Goal: Task Accomplishment & Management: Use online tool/utility

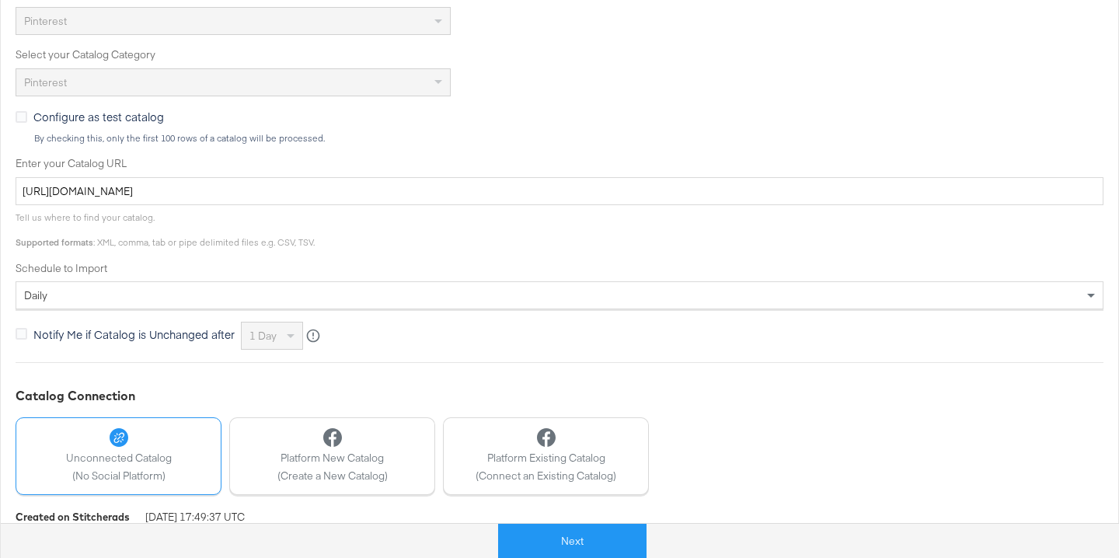
scroll to position [419, 0]
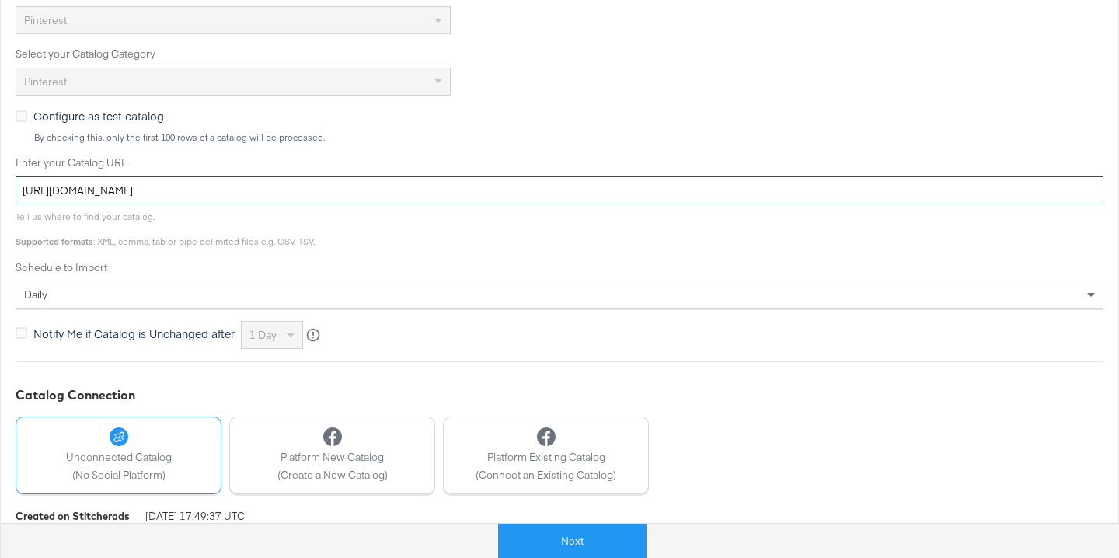
click at [374, 184] on input "https://ace.stitcherads.com/exports/867/universal/none/export.tsv.gz" at bounding box center [560, 190] width 1088 height 29
click at [374, 184] on input "[URL][DOMAIN_NAME]" at bounding box center [560, 190] width 1088 height 29
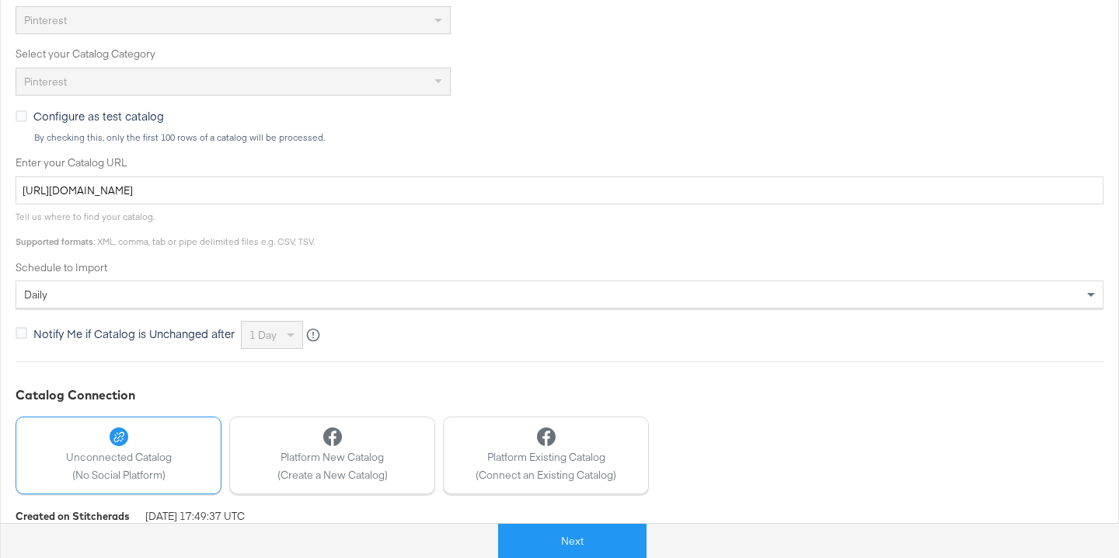
scroll to position [484, 0]
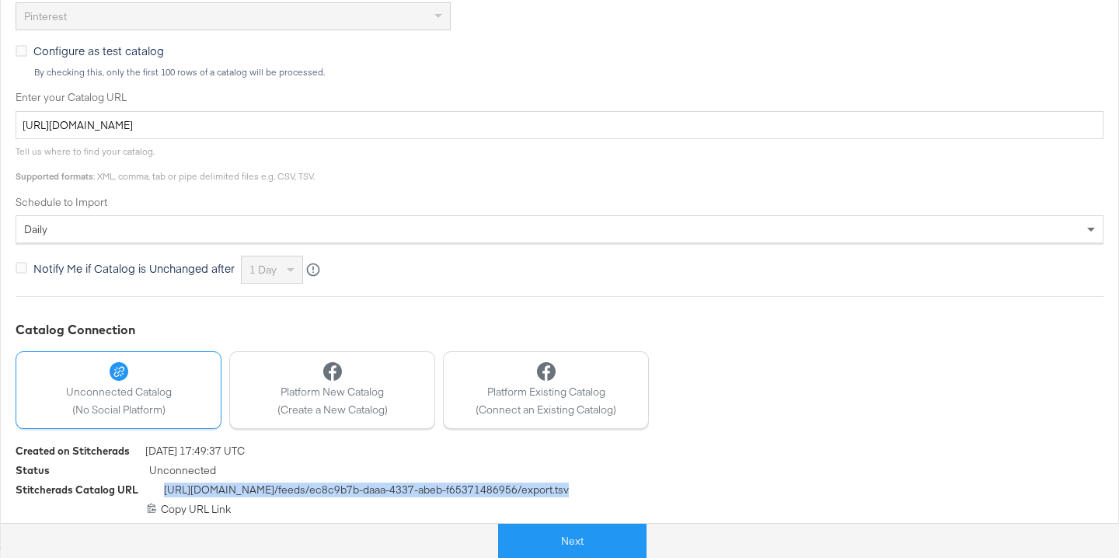
drag, startPoint x: 594, startPoint y: 491, endPoint x: 165, endPoint y: 491, distance: 429.6
click at [165, 491] on div "Stitcherads Catalog URL https://feeds.stitcherads.com /feeds/ ec8c9b7b-daaa-433…" at bounding box center [560, 491] width 1088 height 19
copy span "https://feeds.stitcherads.com /feeds/ ec8c9b7b-daaa-4337-abeb-f65371486956 /exp…"
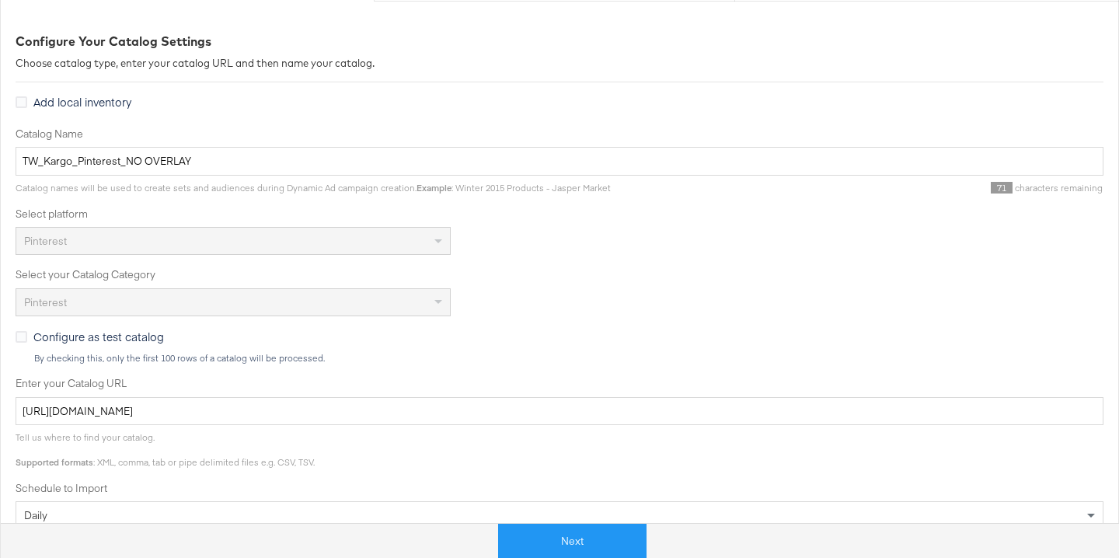
scroll to position [0, 0]
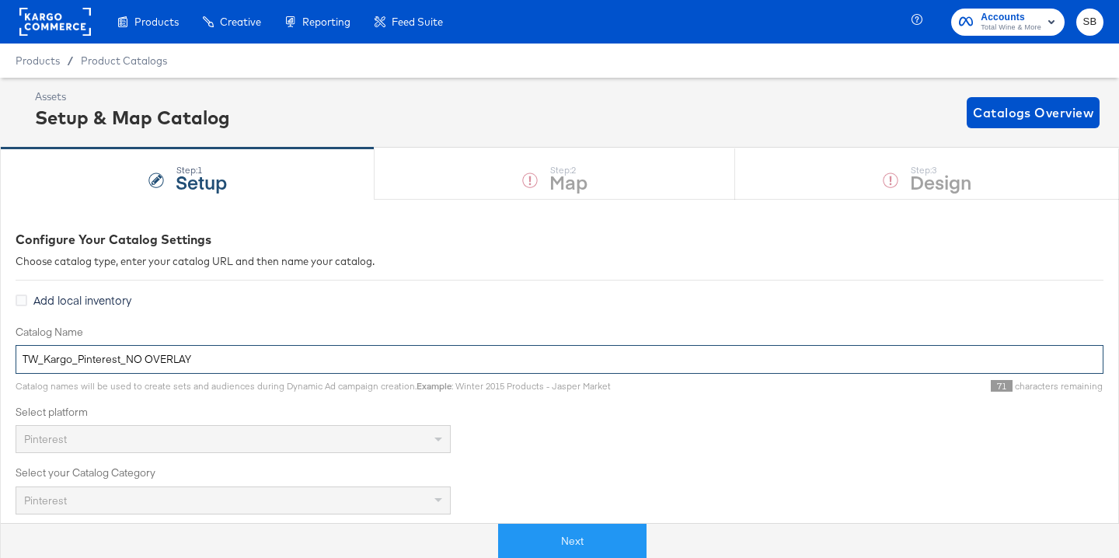
click at [139, 353] on input "TW_Kargo_Pinterest_NO OVERLAY" at bounding box center [560, 359] width 1088 height 29
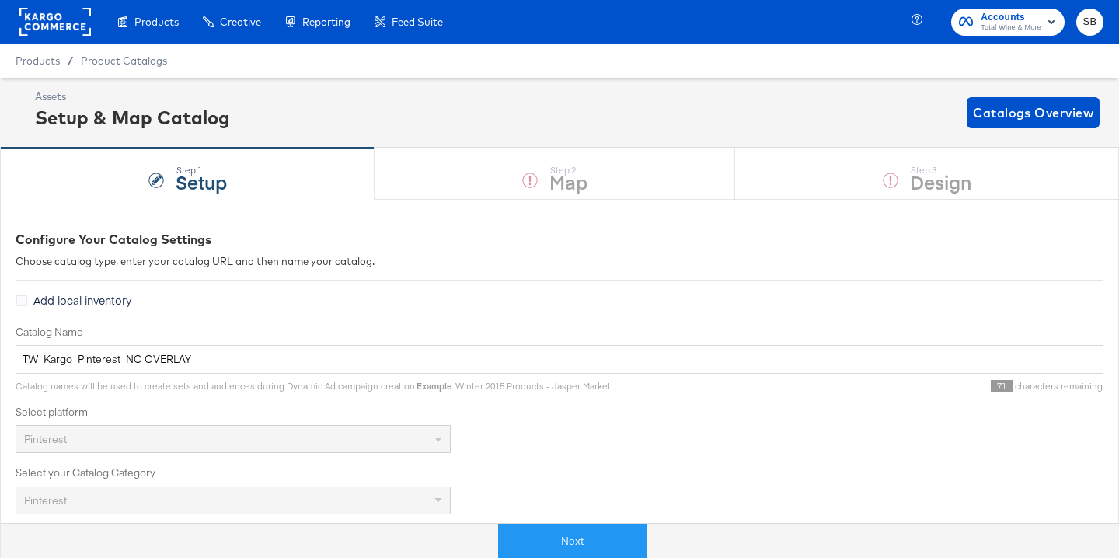
click at [589, 90] on div "Assets Setup & Map Catalog Catalogs Overview" at bounding box center [567, 112] width 1064 height 46
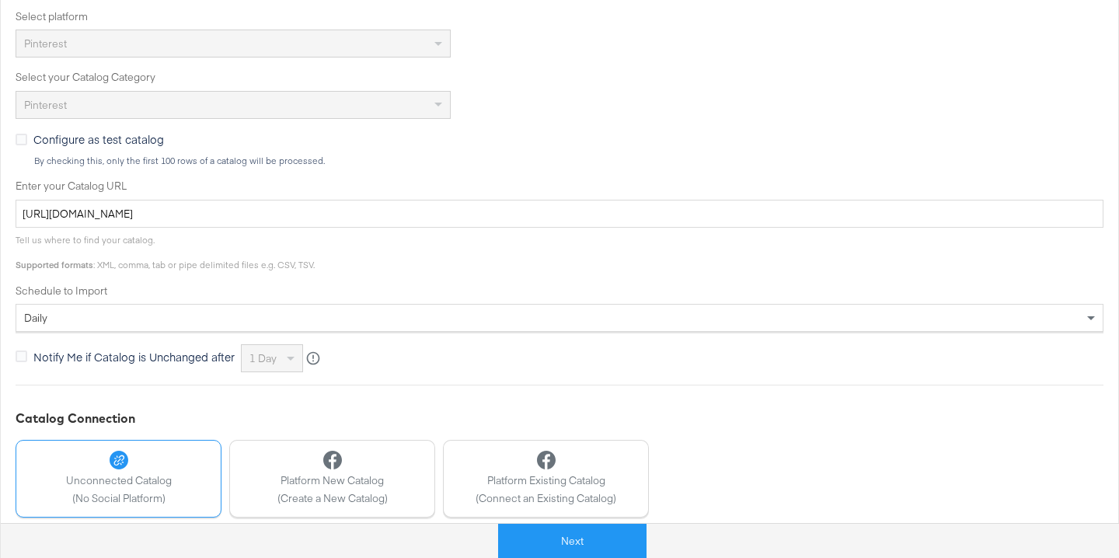
scroll to position [484, 0]
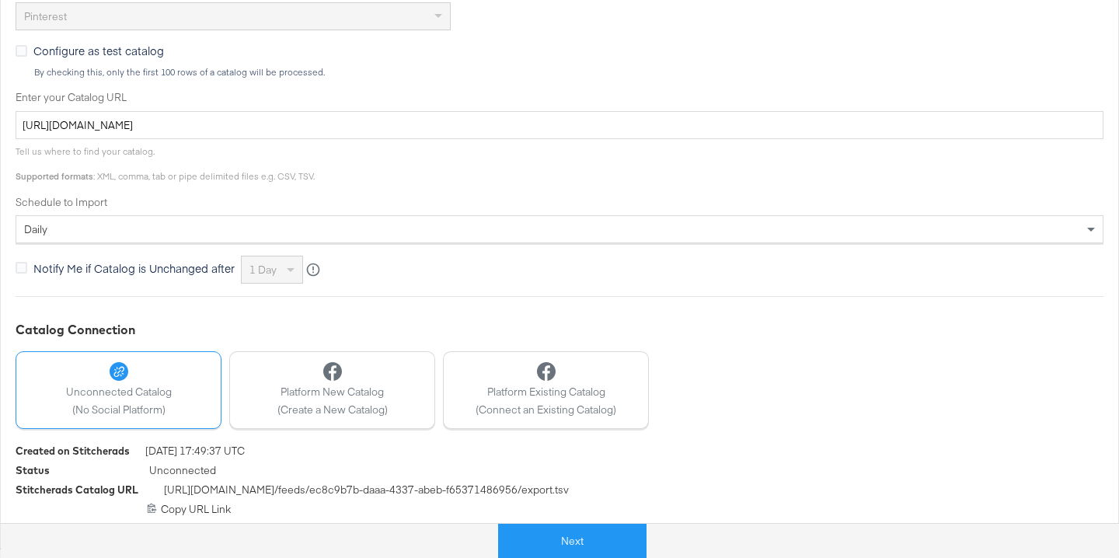
click at [188, 505] on div "https://feeds.stitcherads.com/feeds/ec8c9b7b-daaa-4337-abeb-f65371486956/export…" at bounding box center [560, 509] width 1088 height 15
click at [148, 506] on icon at bounding box center [152, 507] width 9 height 9
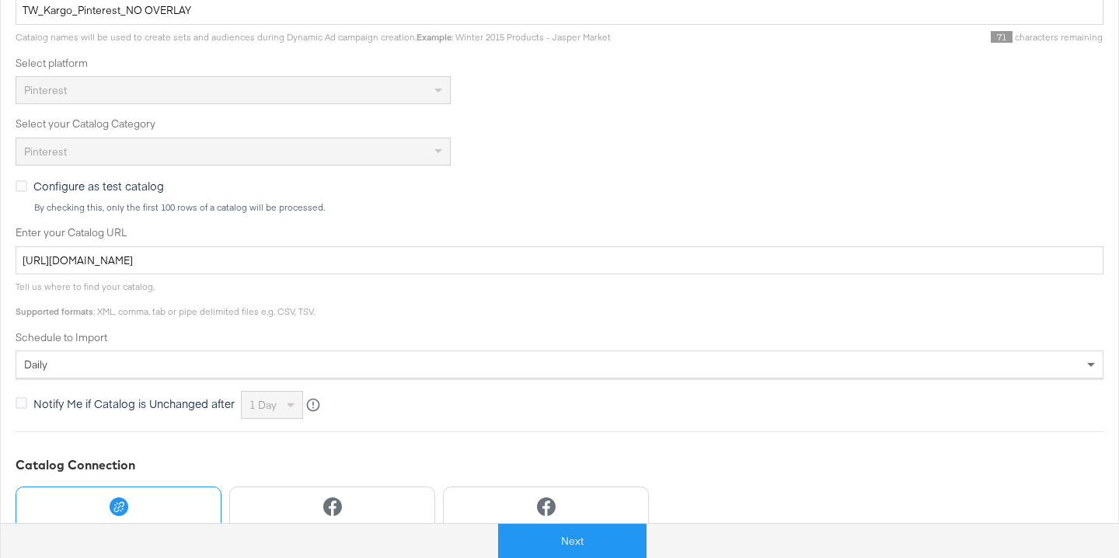
scroll to position [350, 0]
click at [594, 534] on button "Next" at bounding box center [572, 541] width 148 height 35
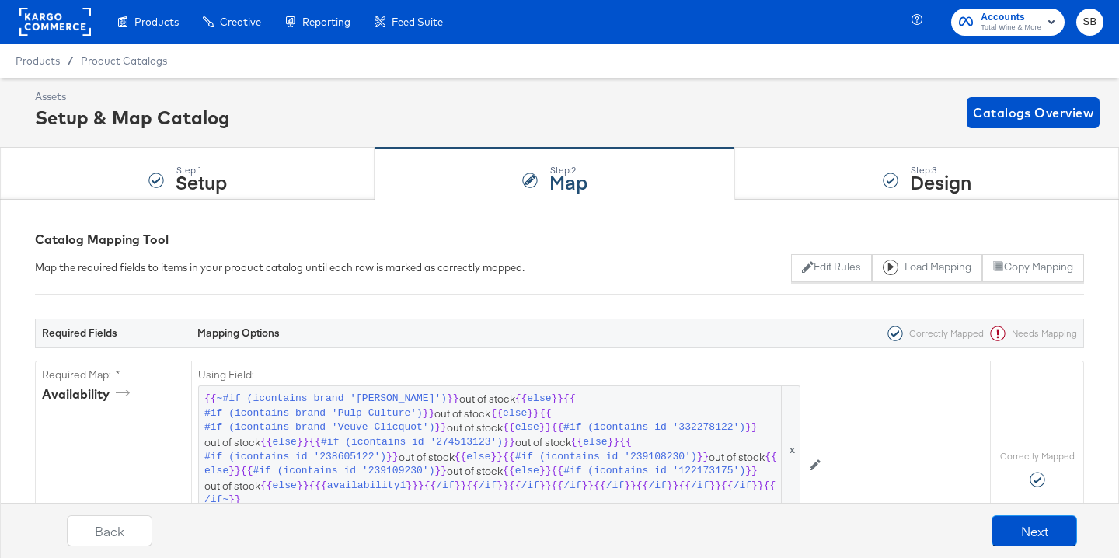
scroll to position [1, 0]
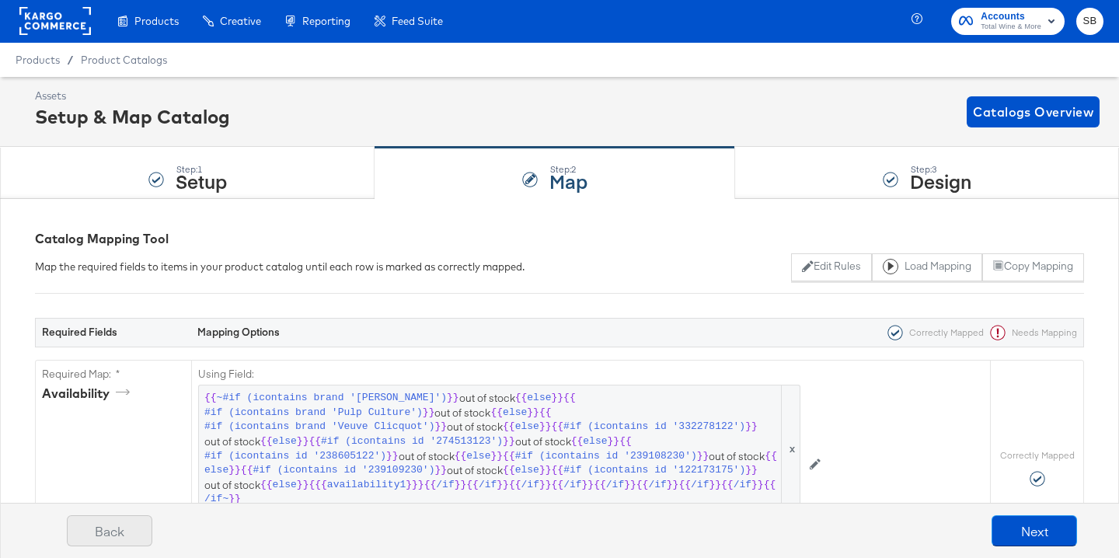
click at [120, 536] on button "Back" at bounding box center [109, 530] width 85 height 31
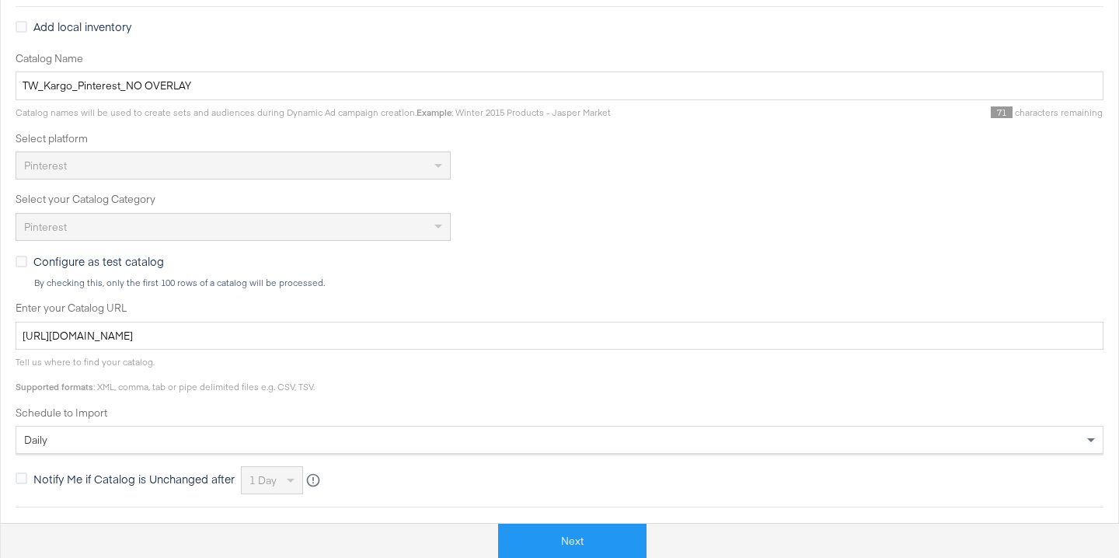
scroll to position [442, 0]
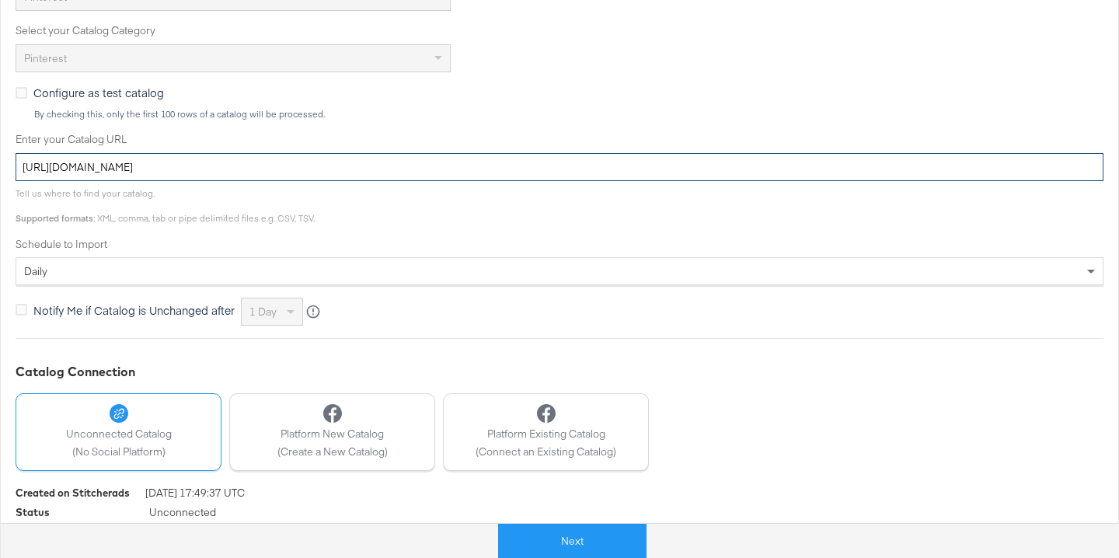
click at [376, 172] on input "[URL][DOMAIN_NAME]" at bounding box center [560, 167] width 1088 height 29
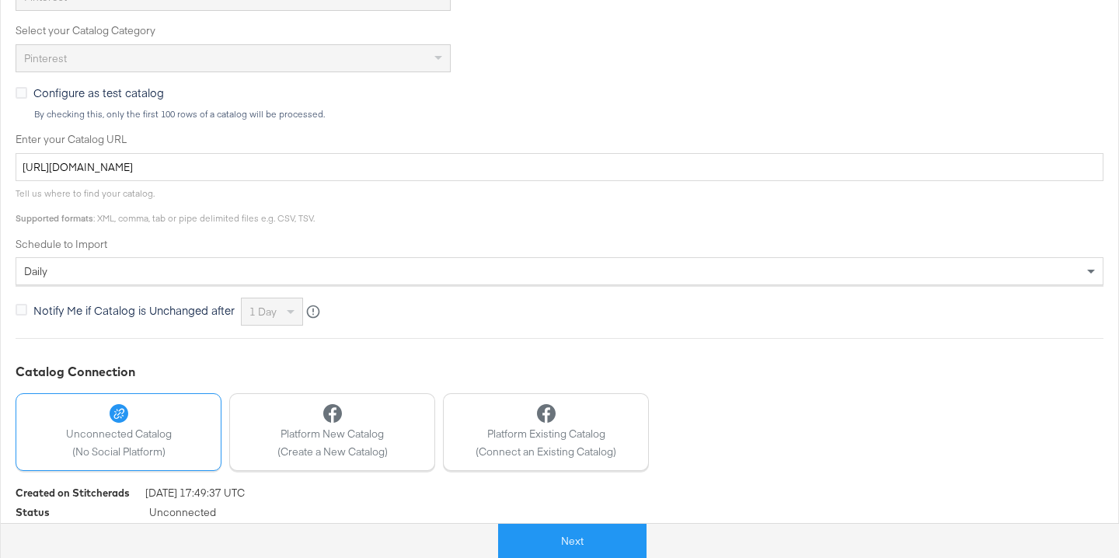
scroll to position [484, 0]
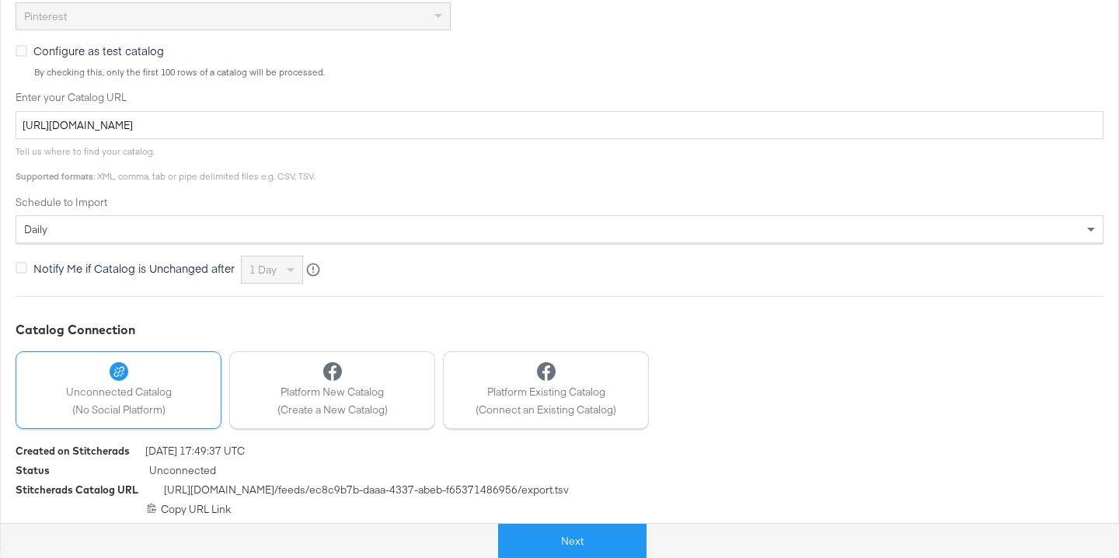
click at [161, 508] on div "https://feeds.stitcherads.com/feeds/ec8c9b7b-daaa-4337-abeb-f65371486956/export…" at bounding box center [560, 509] width 1088 height 15
click at [155, 508] on icon at bounding box center [152, 507] width 9 height 9
drag, startPoint x: 200, startPoint y: 491, endPoint x: 594, endPoint y: 494, distance: 394.6
click at [594, 494] on div "Stitcherads Catalog URL https://feeds.stitcherads.com /feeds/ ec8c9b7b-daaa-433…" at bounding box center [560, 491] width 1088 height 19
copy span "eeds.stitcherads.com /feeds/ ec8c9b7b-daaa-4337-abeb-f65371486956 /export.tsv"
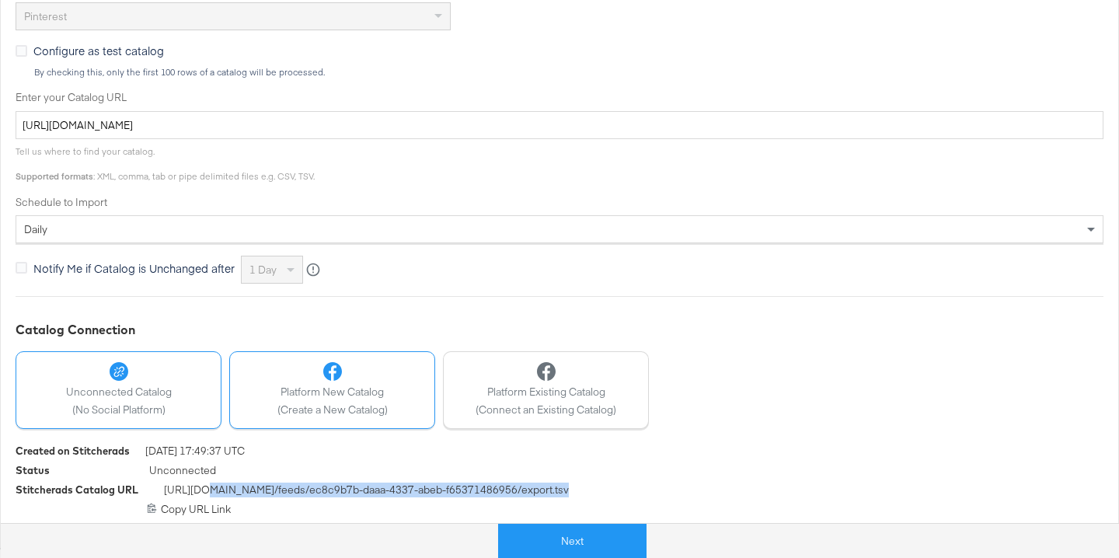
copy span "feeds.stitcherads.com /feeds/ ec8c9b7b-daaa-4337-abeb-f65371486956 /export.tsv"
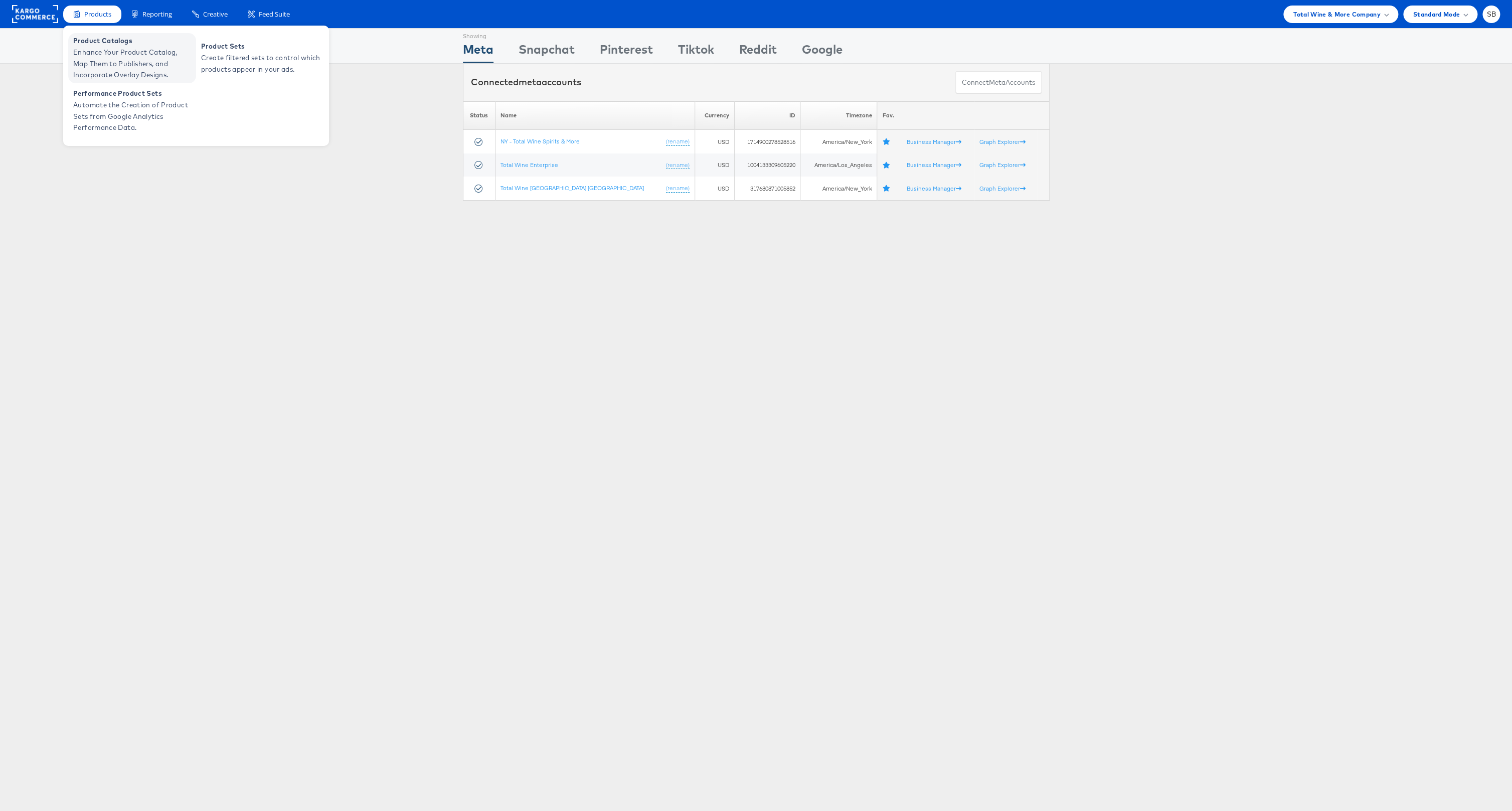
click at [123, 55] on span "Enhance Your Product Catalog, Map Them to Publishers, and Incorporate Overlay D…" at bounding box center [133, 63] width 120 height 34
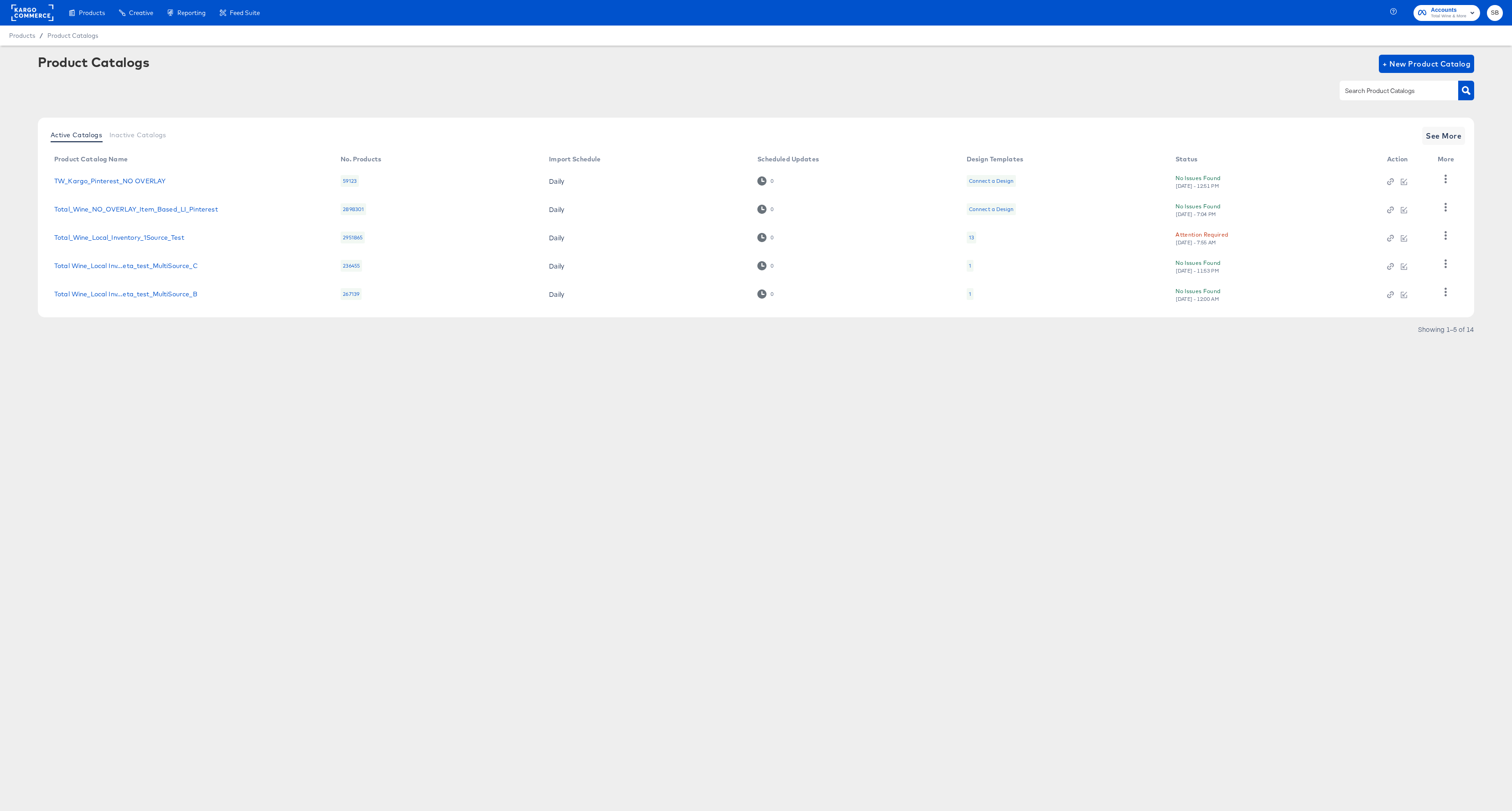
click at [1364, 88] on input "text" at bounding box center [1392, 91] width 97 height 11
type input "pint"
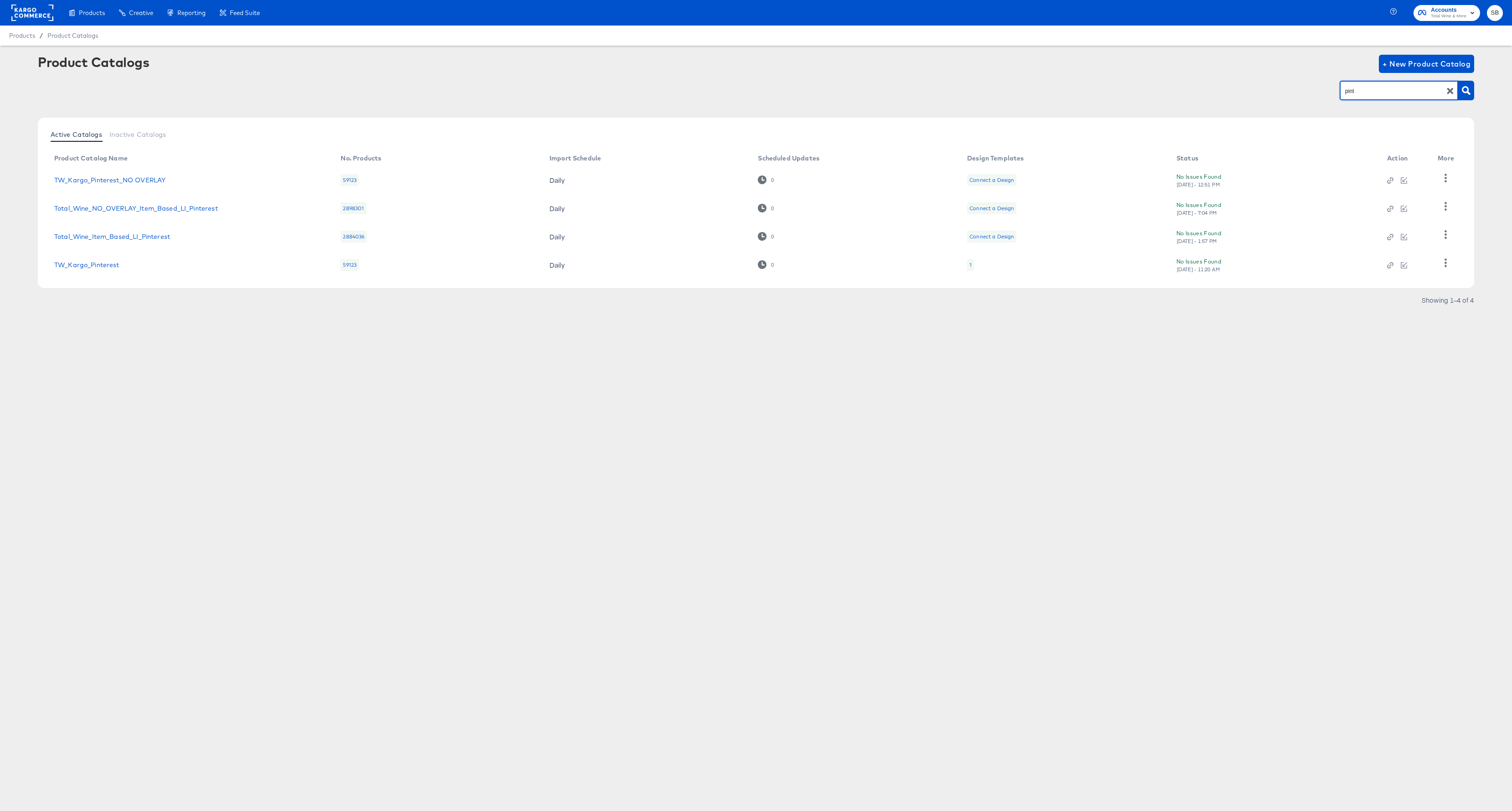
click at [99, 269] on td "TW_Kargo_Pinterest" at bounding box center [190, 265] width 287 height 28
click at [99, 265] on link "TW_Kargo_Pinterest" at bounding box center [86, 265] width 65 height 7
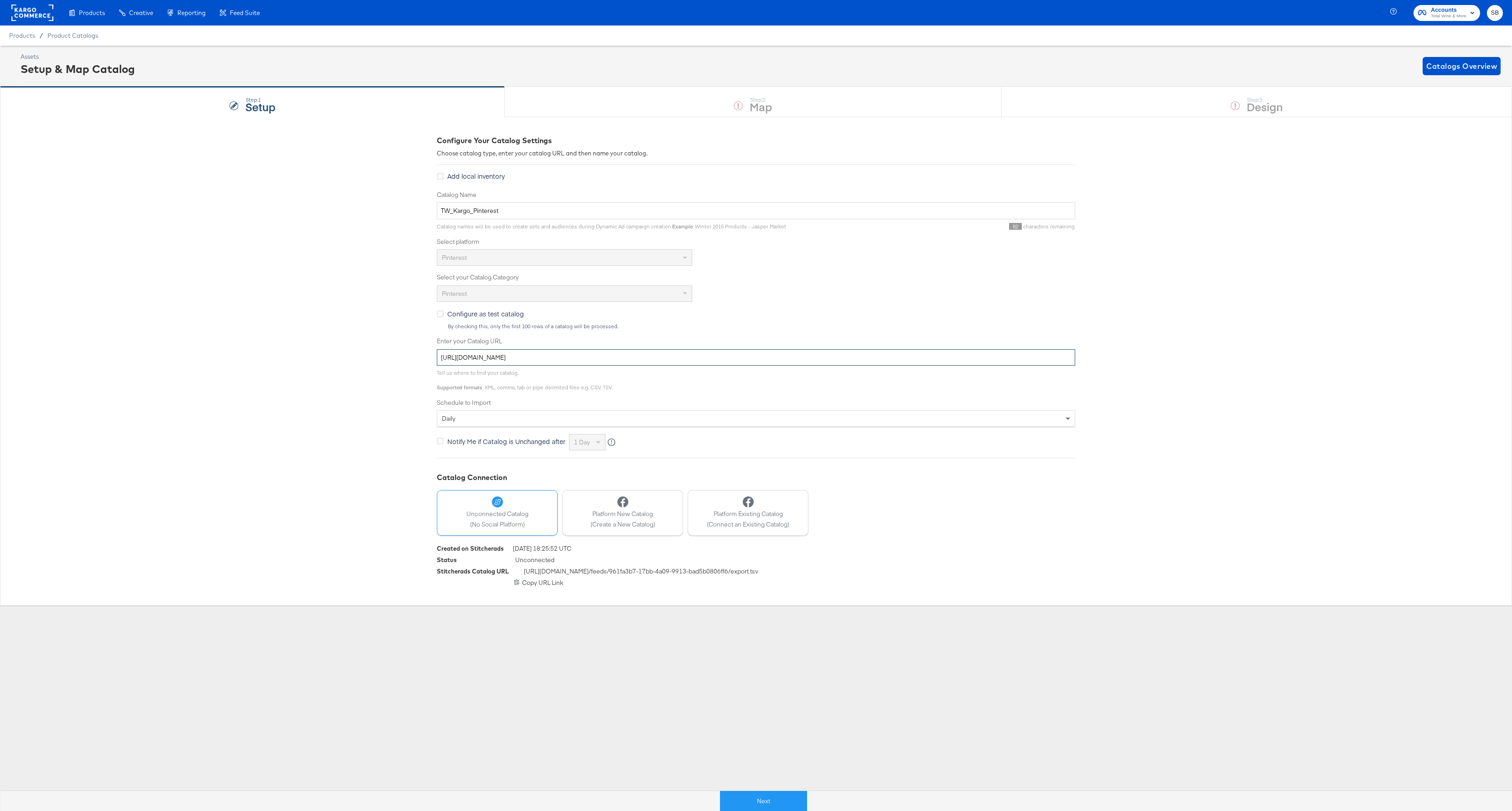
click at [610, 362] on input "[URL][DOMAIN_NAME]" at bounding box center [756, 357] width 639 height 17
click at [760, 793] on button "Next" at bounding box center [764, 801] width 87 height 21
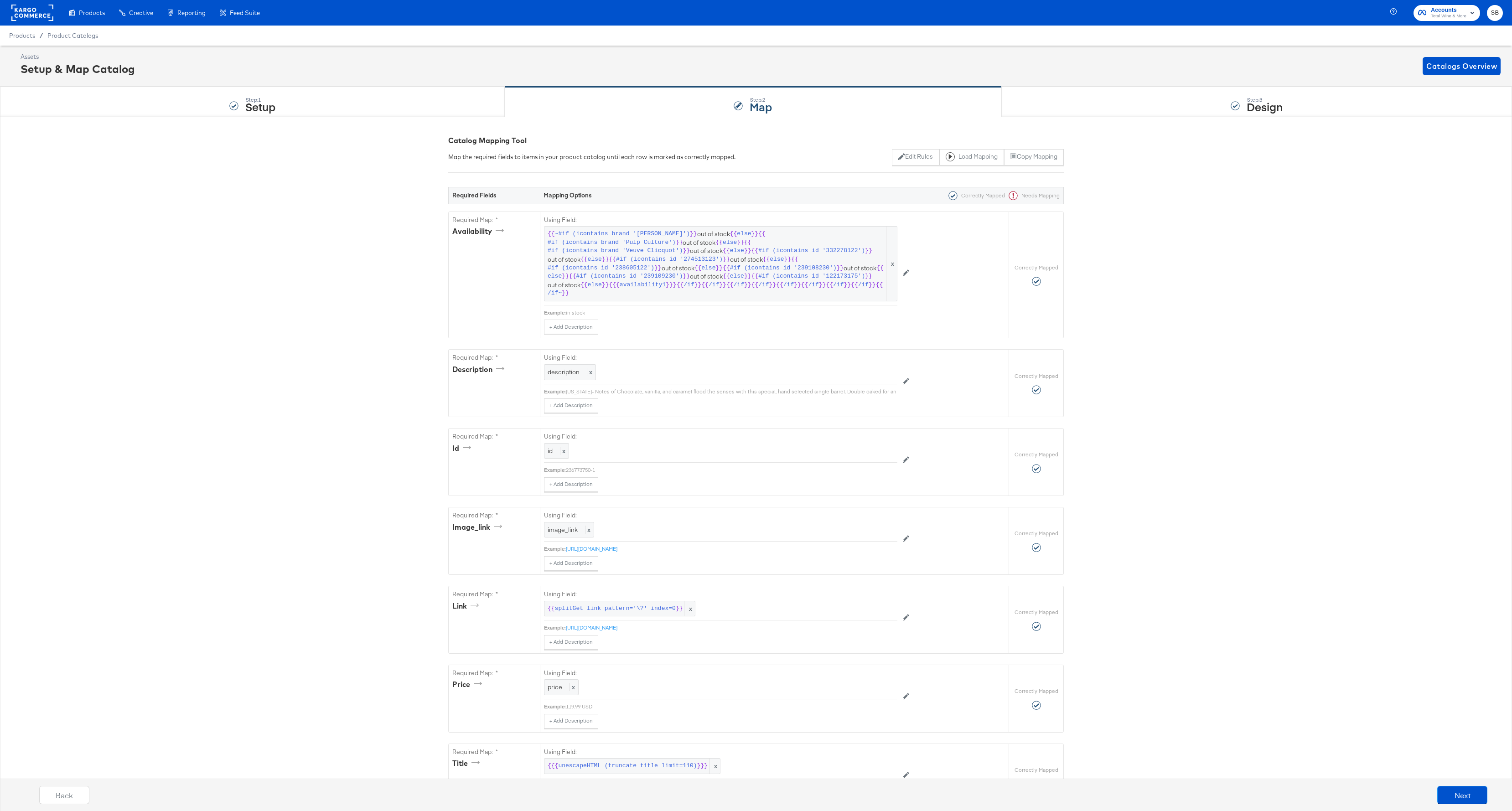
scroll to position [1, 0]
click at [228, 108] on div "Step: 1 Setup" at bounding box center [252, 102] width 505 height 30
